Goal: Information Seeking & Learning: Learn about a topic

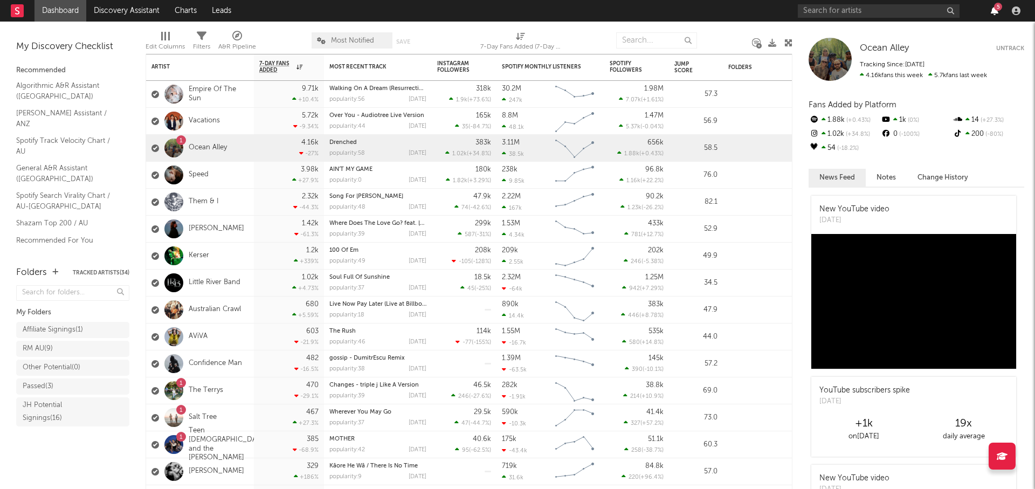
click at [993, 7] on icon "button" at bounding box center [995, 10] width 8 height 9
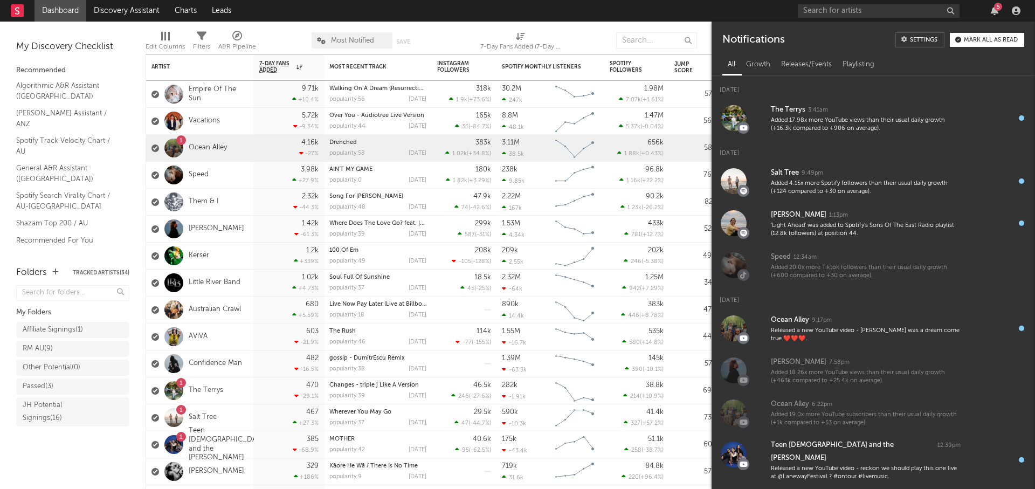
click at [984, 39] on div "Mark all as read" at bounding box center [991, 40] width 54 height 6
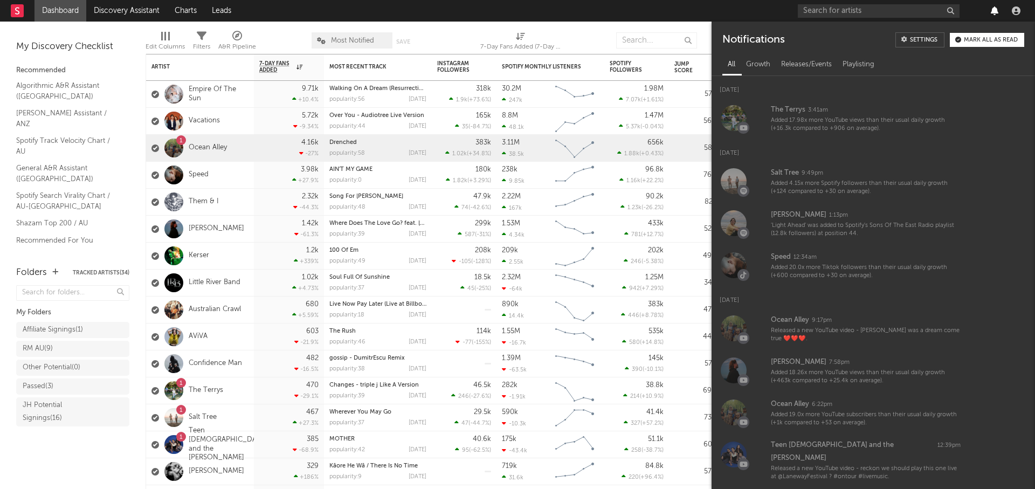
click at [994, 8] on icon "button" at bounding box center [995, 10] width 8 height 9
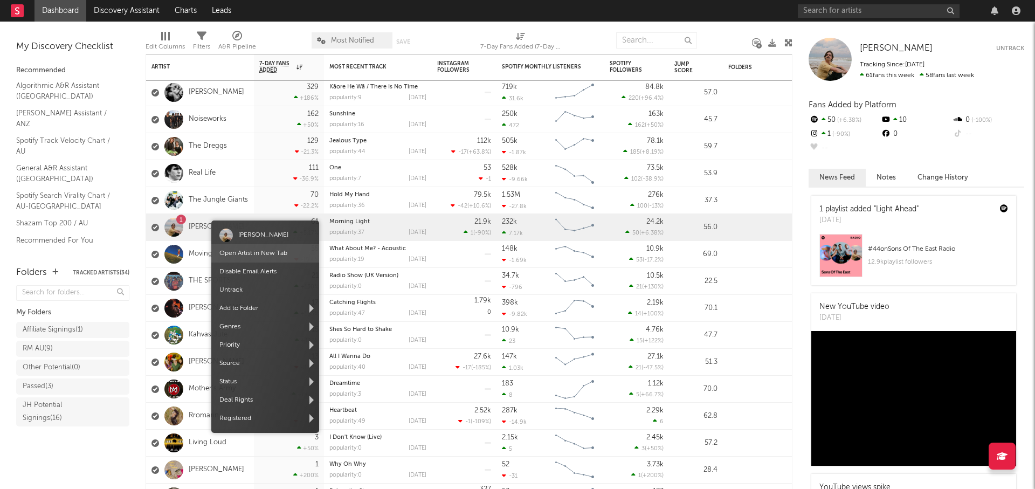
click at [269, 253] on link "Open Artist in New Tab" at bounding box center [253, 253] width 68 height 6
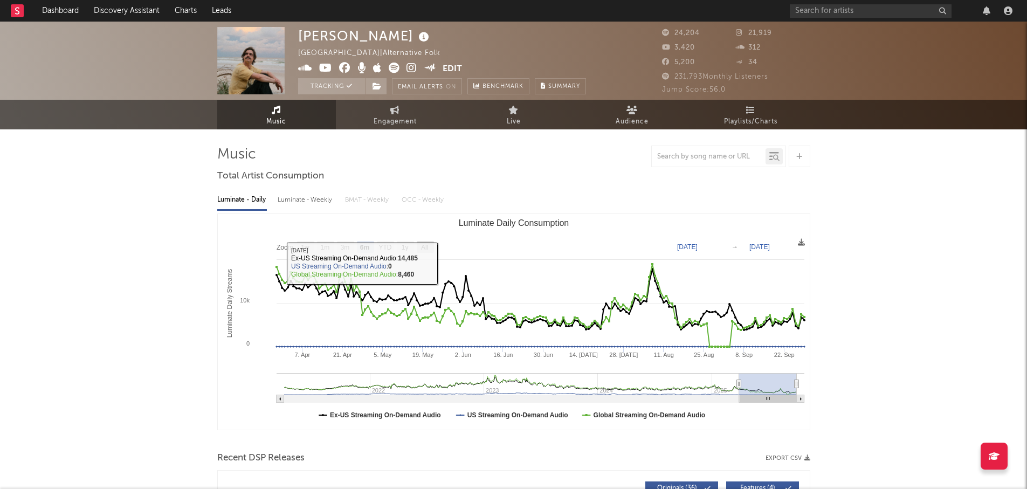
click at [428, 247] on text "All" at bounding box center [424, 248] width 7 height 8
select select "All"
type input "[DATE]"
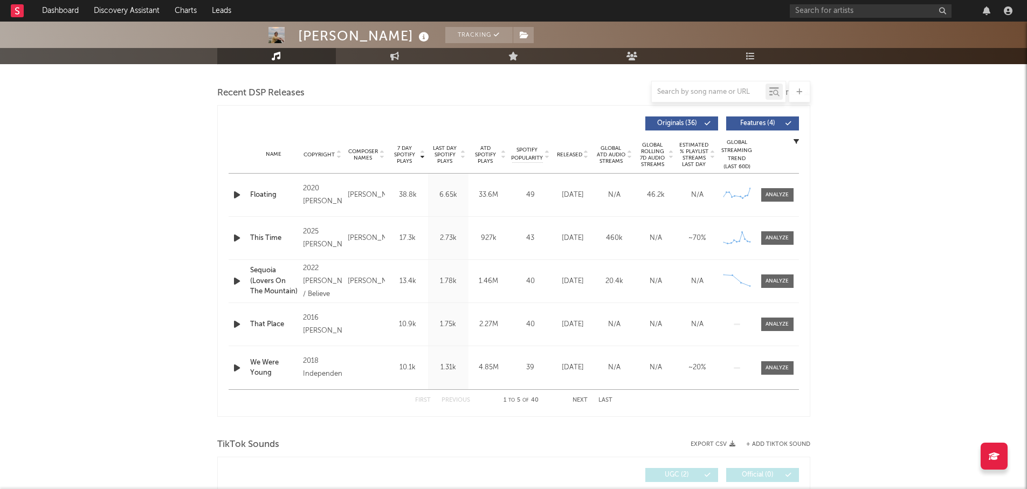
scroll to position [377, 0]
